Goal: Find specific page/section: Find specific page/section

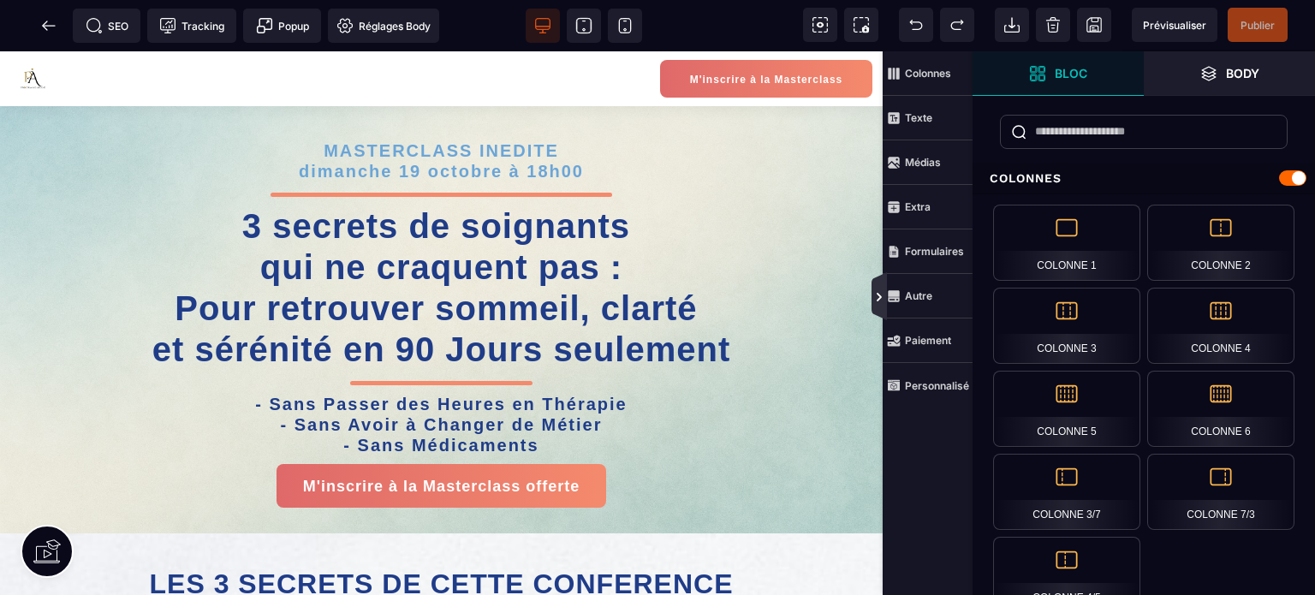
click at [875, 299] on icon at bounding box center [879, 297] width 14 height 14
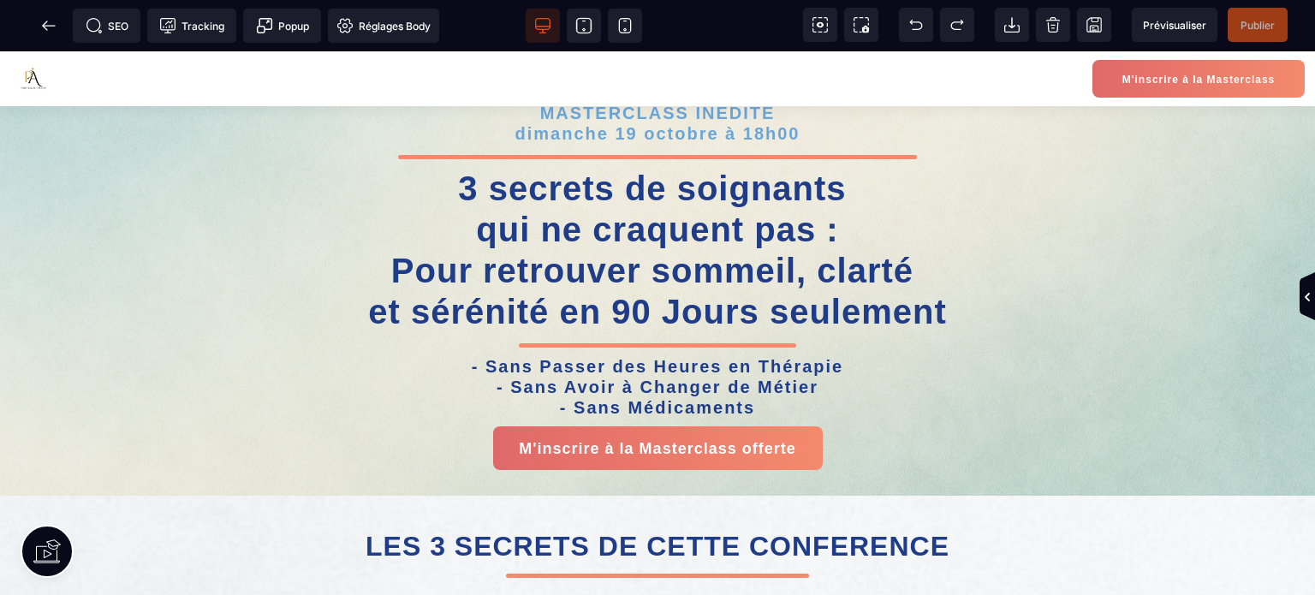
scroll to position [29, 0]
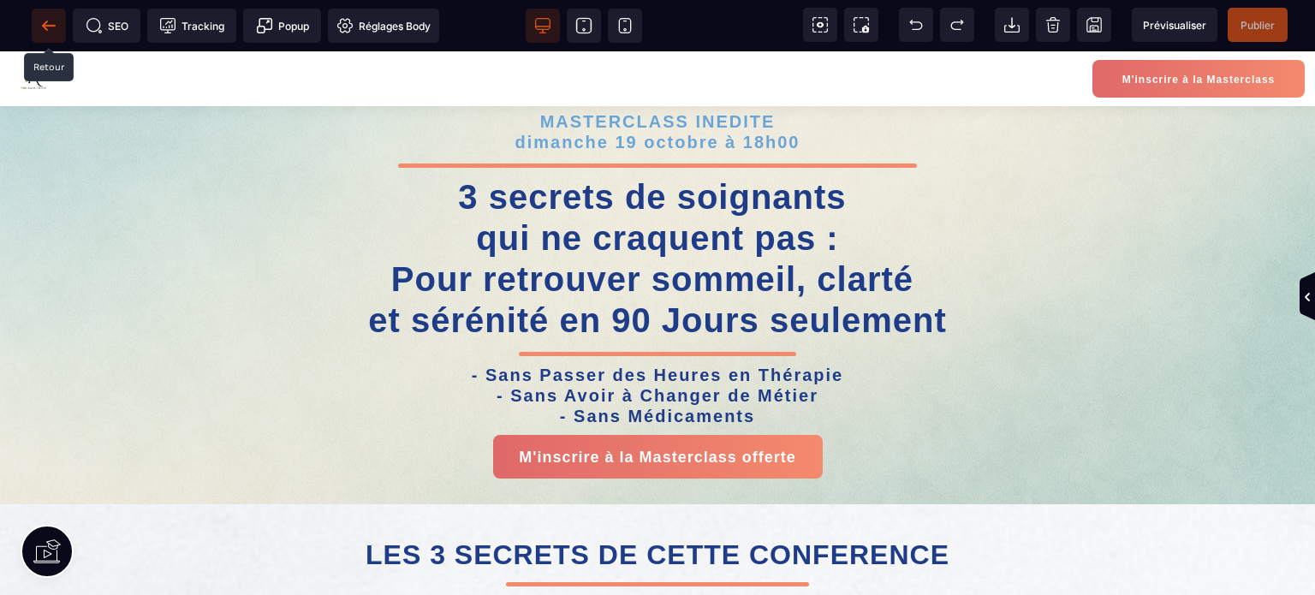
click at [57, 30] on icon at bounding box center [48, 25] width 17 height 17
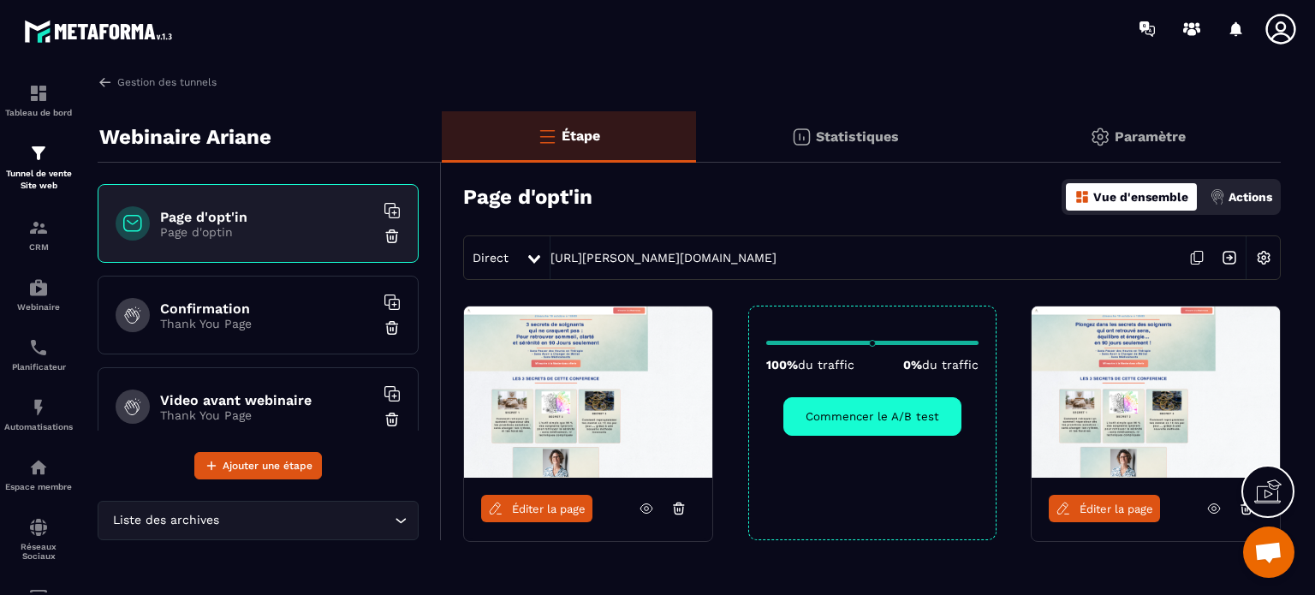
click at [538, 498] on link "Éditer la page" at bounding box center [536, 508] width 111 height 27
